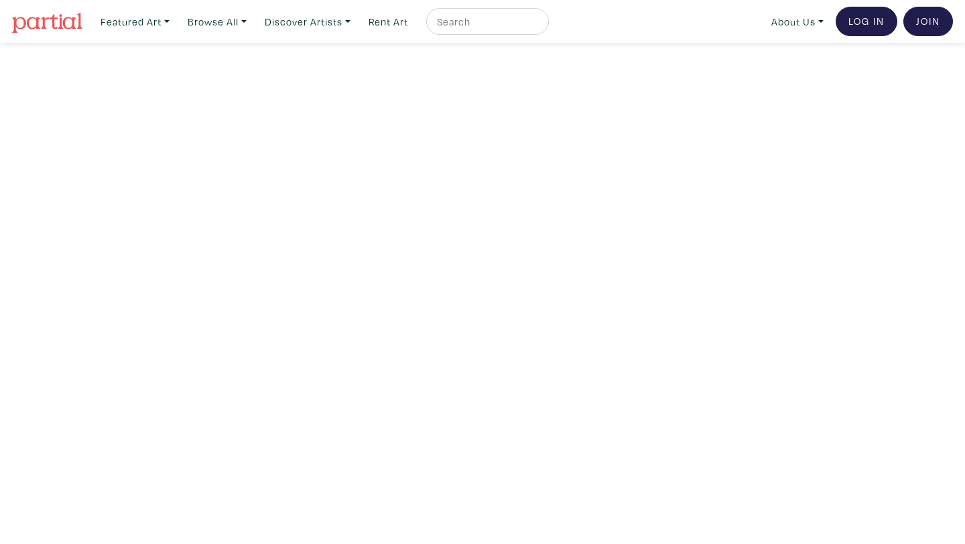
click at [483, 27] on input "text" at bounding box center [486, 21] width 101 height 17
type input "sue ennis"
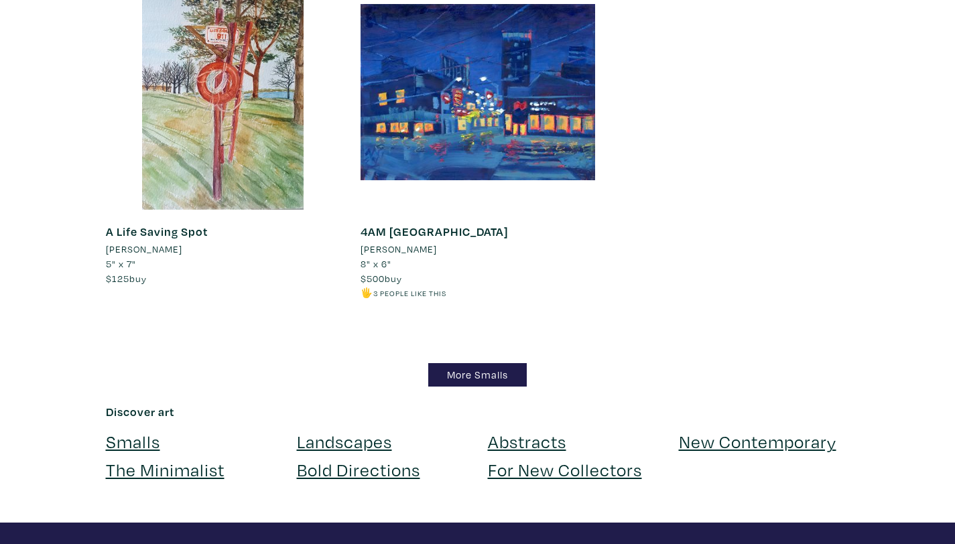
scroll to position [14044, 0]
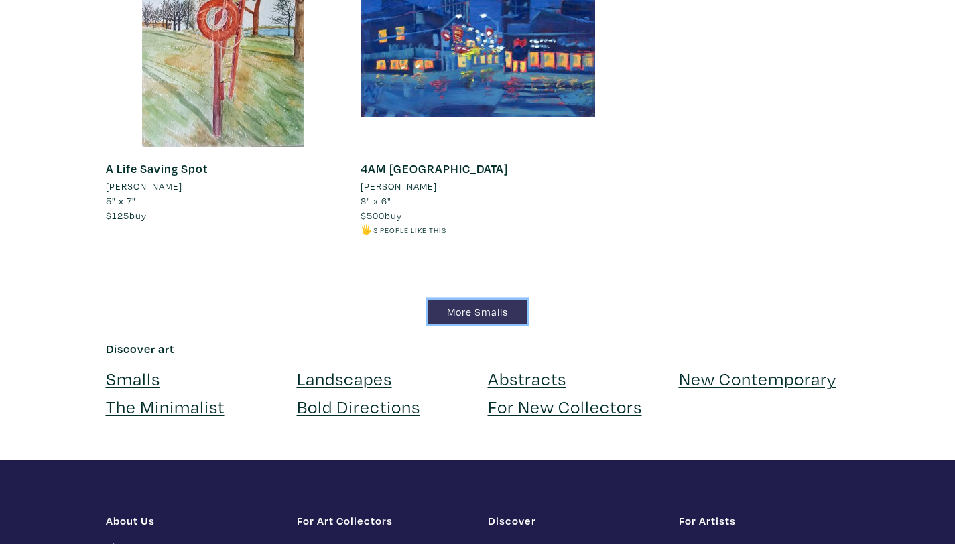
click at [497, 300] on link "More Smalls" at bounding box center [477, 311] width 99 height 23
click at [533, 367] on link "Abstracts" at bounding box center [527, 378] width 78 height 23
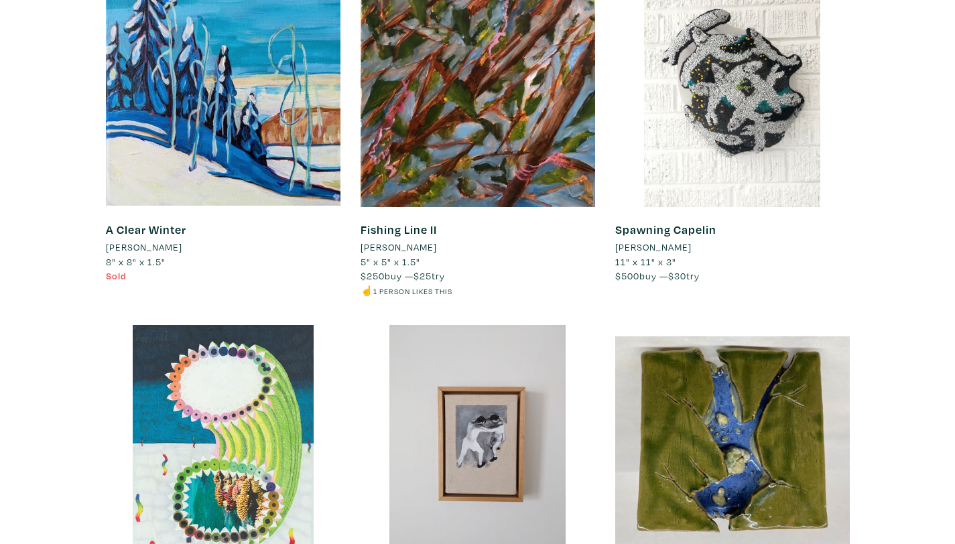
scroll to position [0, 0]
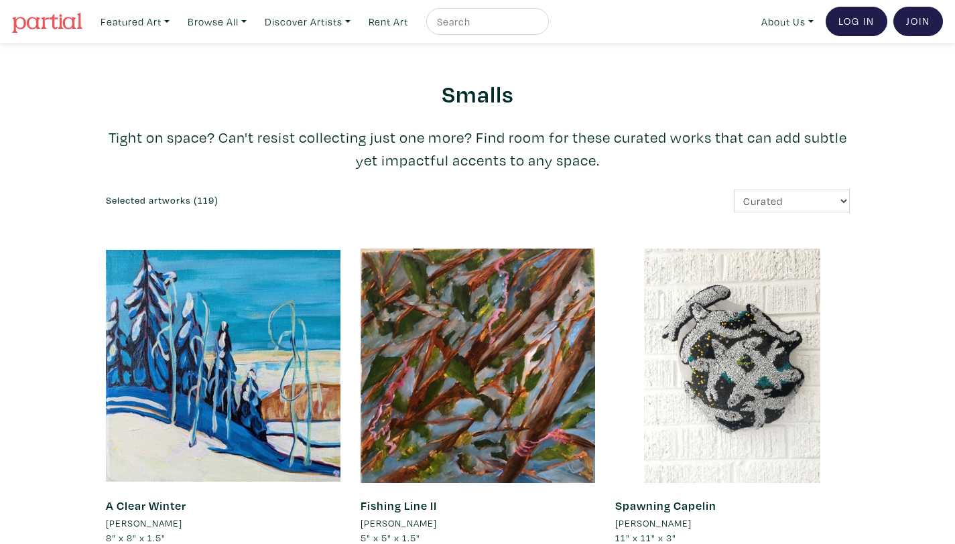
click at [450, 23] on input "text" at bounding box center [486, 21] width 101 height 17
type input "[PERSON_NAME]"
click at [539, 25] on button "submit" at bounding box center [539, 25] width 0 height 0
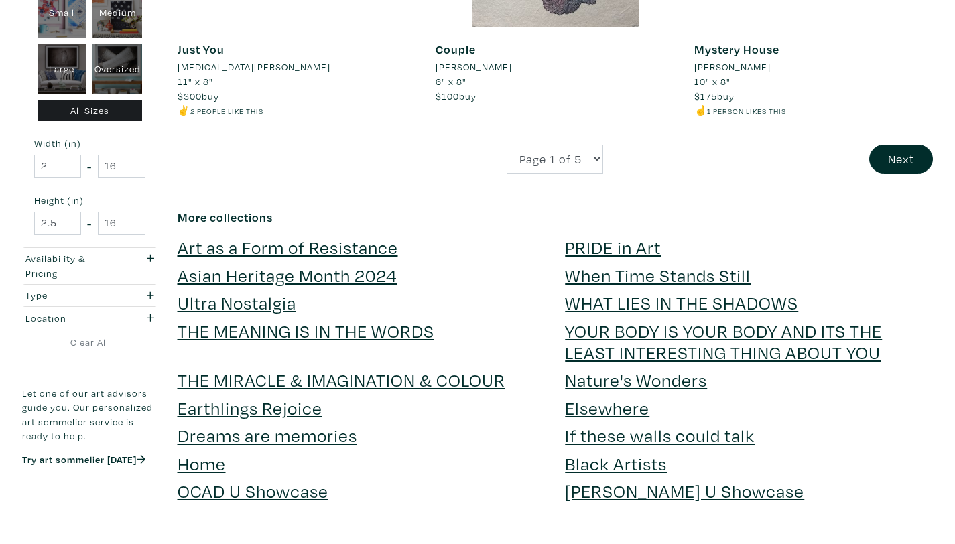
scroll to position [2949, 0]
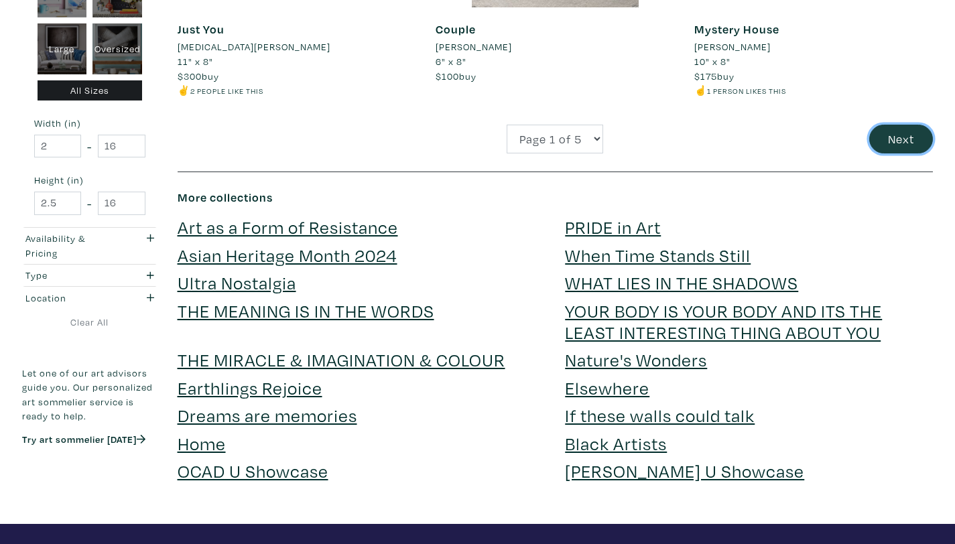
click at [886, 139] on button "Next" at bounding box center [901, 139] width 64 height 29
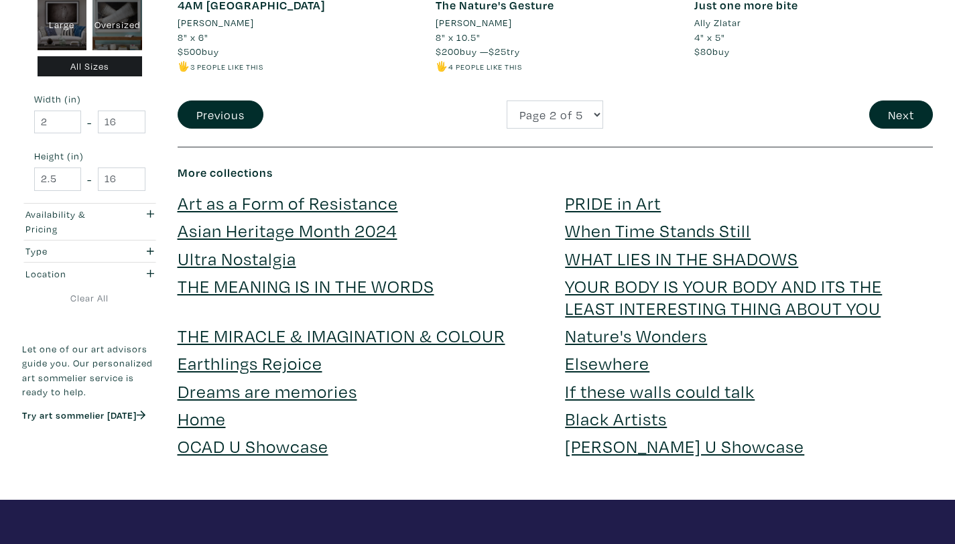
scroll to position [3002, 0]
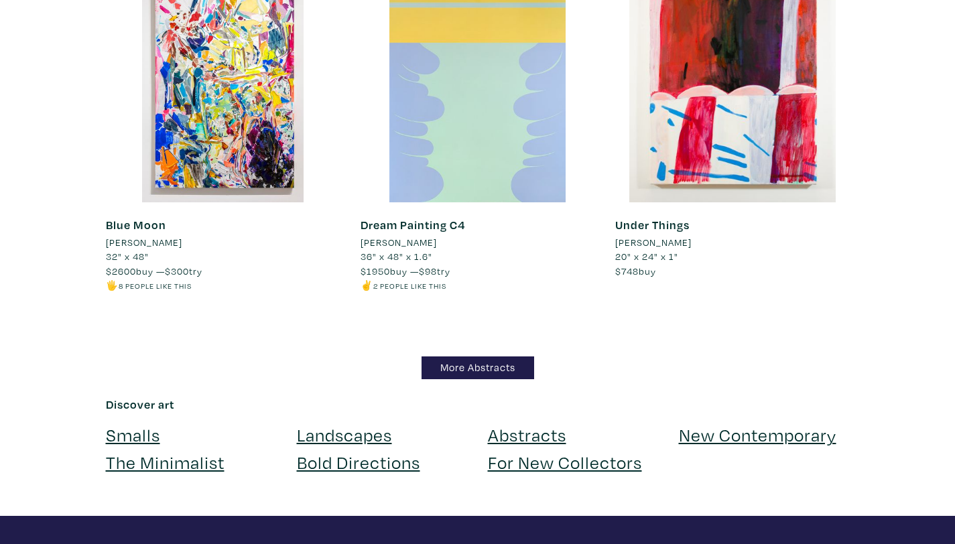
scroll to position [9838, 0]
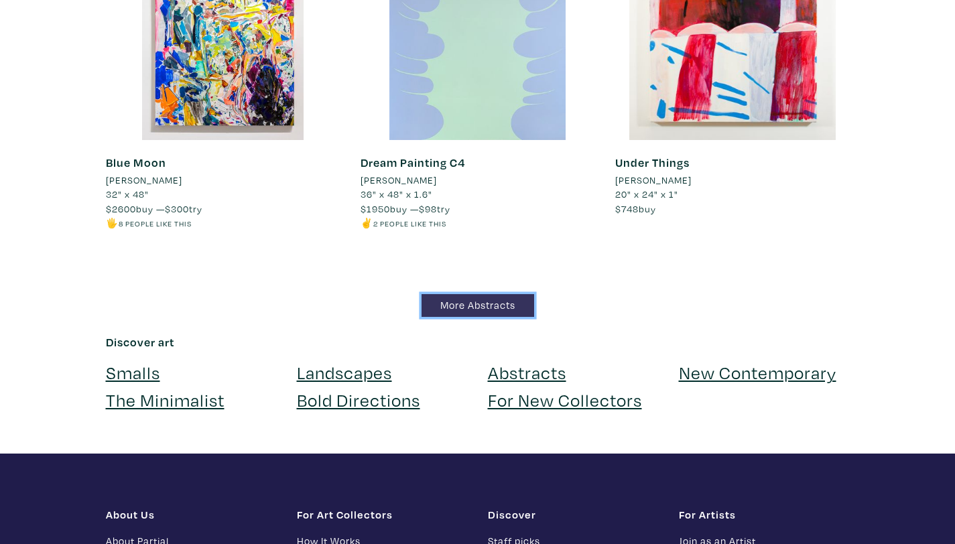
click at [478, 306] on link "More Abstracts" at bounding box center [478, 305] width 113 height 23
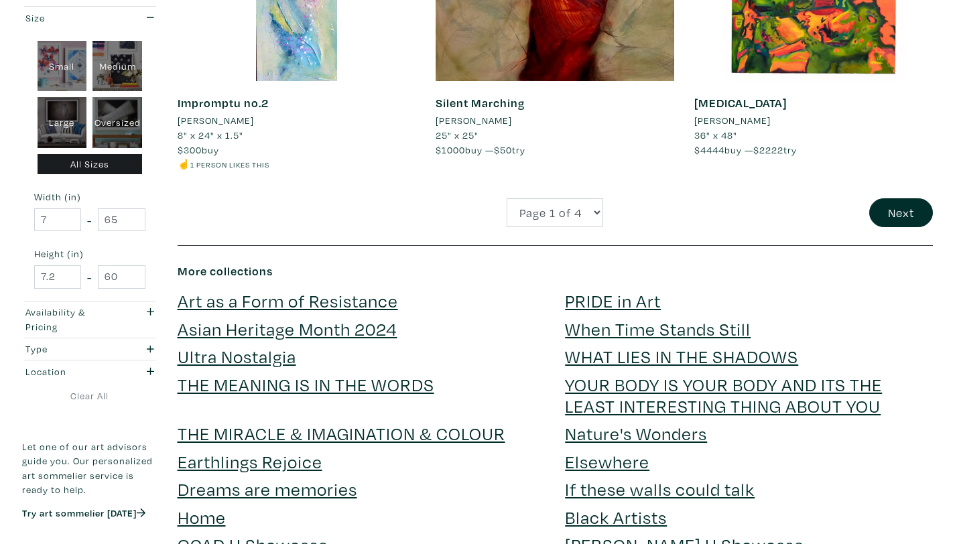
scroll to position [2895, 0]
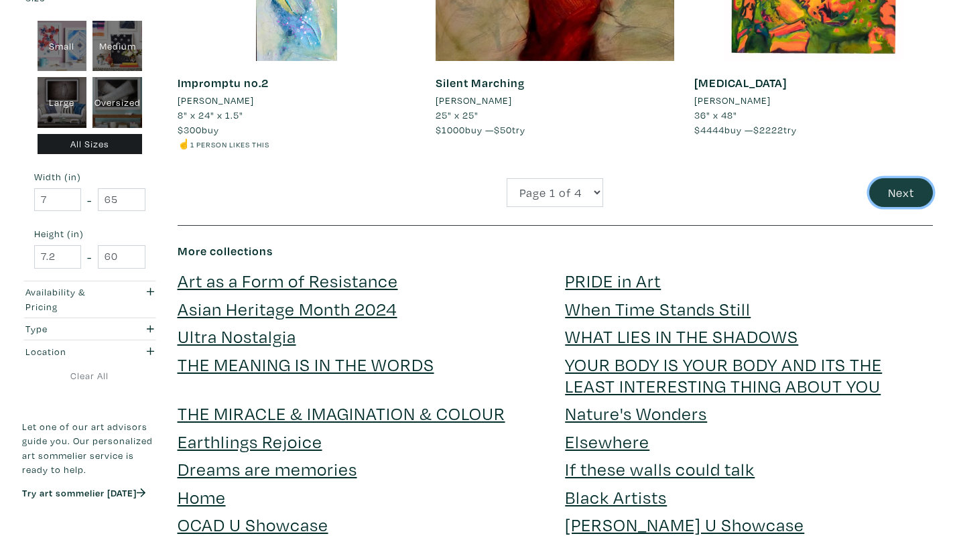
click at [910, 180] on button "Next" at bounding box center [901, 192] width 64 height 29
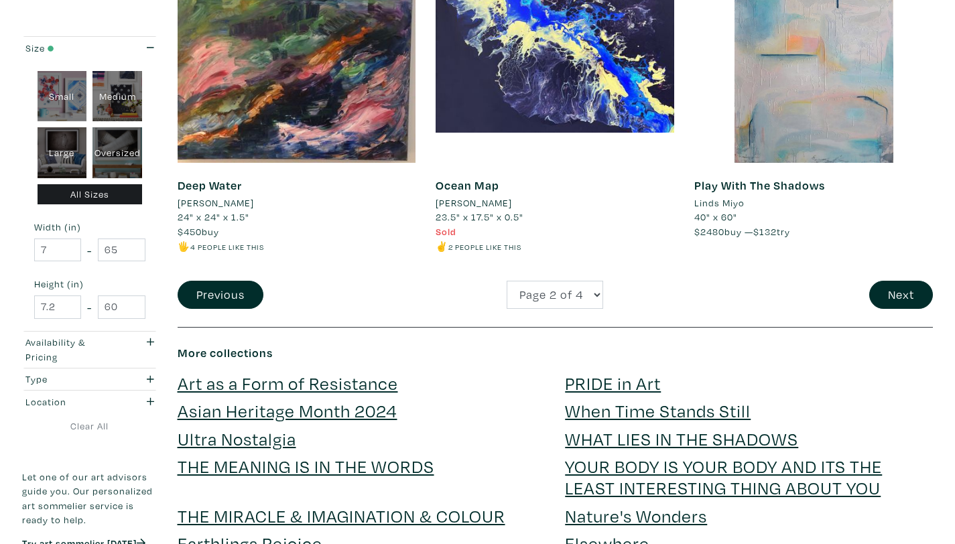
scroll to position [2788, 0]
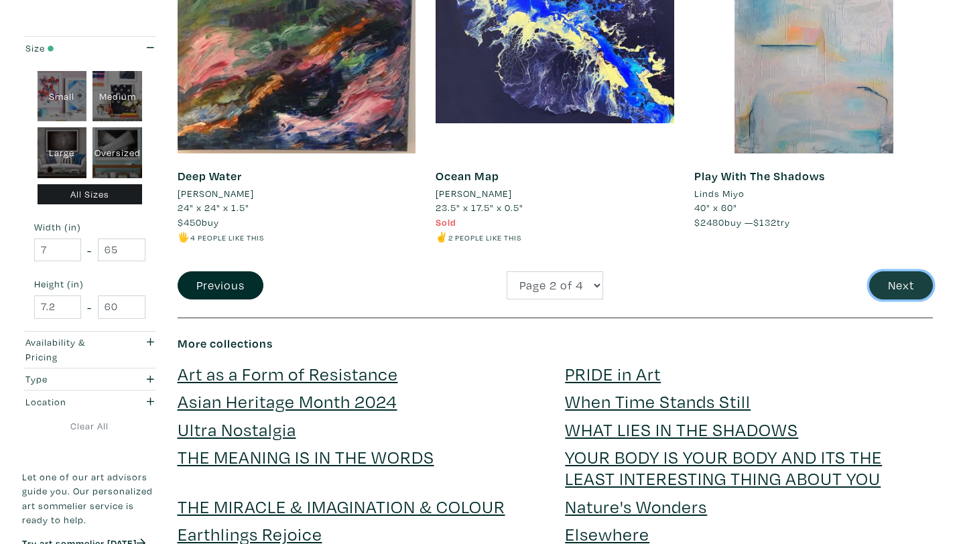
click at [901, 281] on button "Next" at bounding box center [901, 285] width 64 height 29
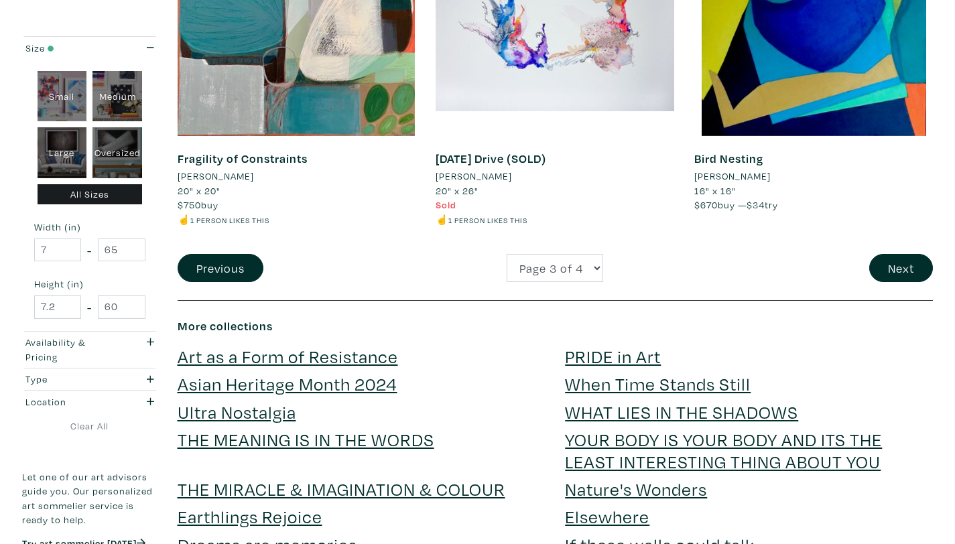
scroll to position [2844, 0]
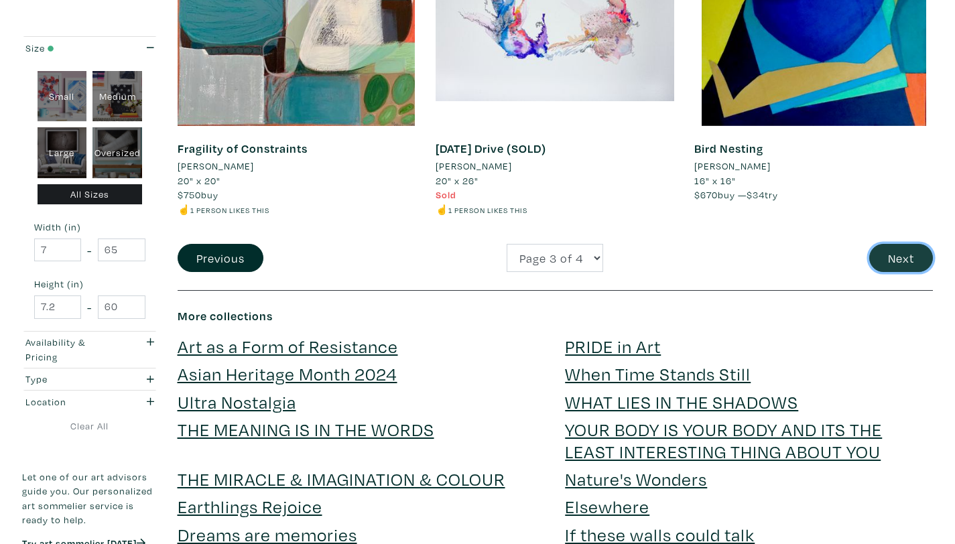
click at [897, 253] on button "Next" at bounding box center [901, 258] width 64 height 29
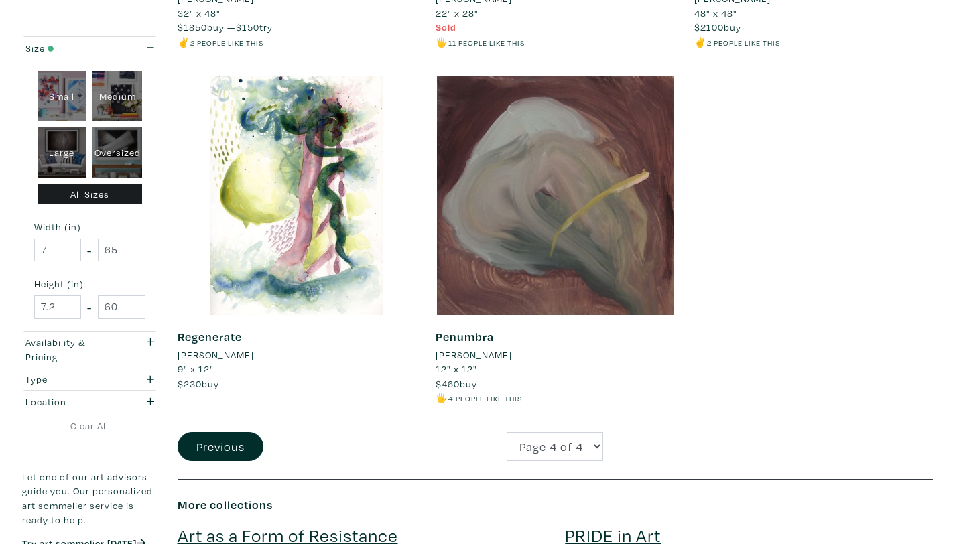
scroll to position [1233, 0]
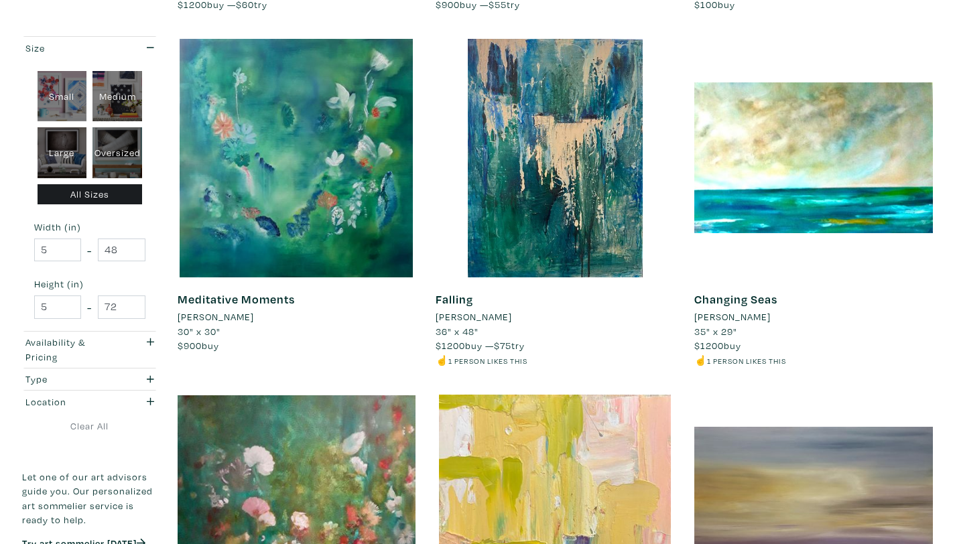
scroll to position [1340, 0]
